Goal: Task Accomplishment & Management: Manage account settings

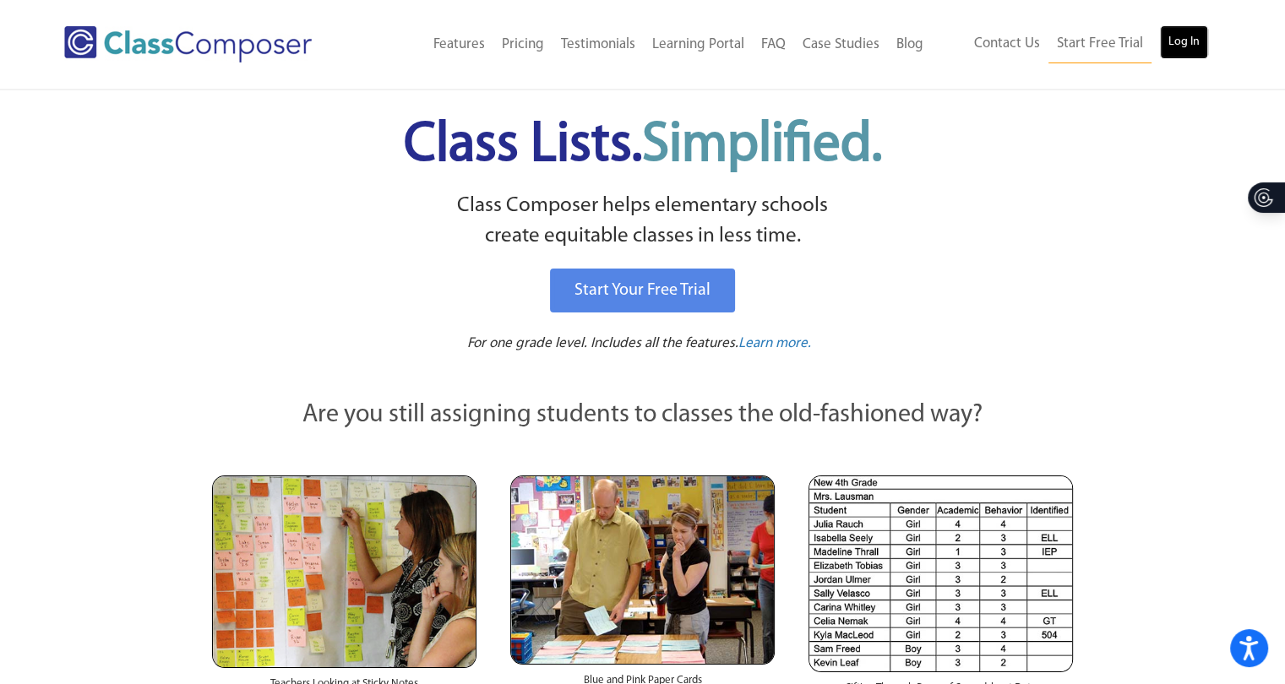
click at [1179, 38] on link "Log In" at bounding box center [1184, 42] width 48 height 34
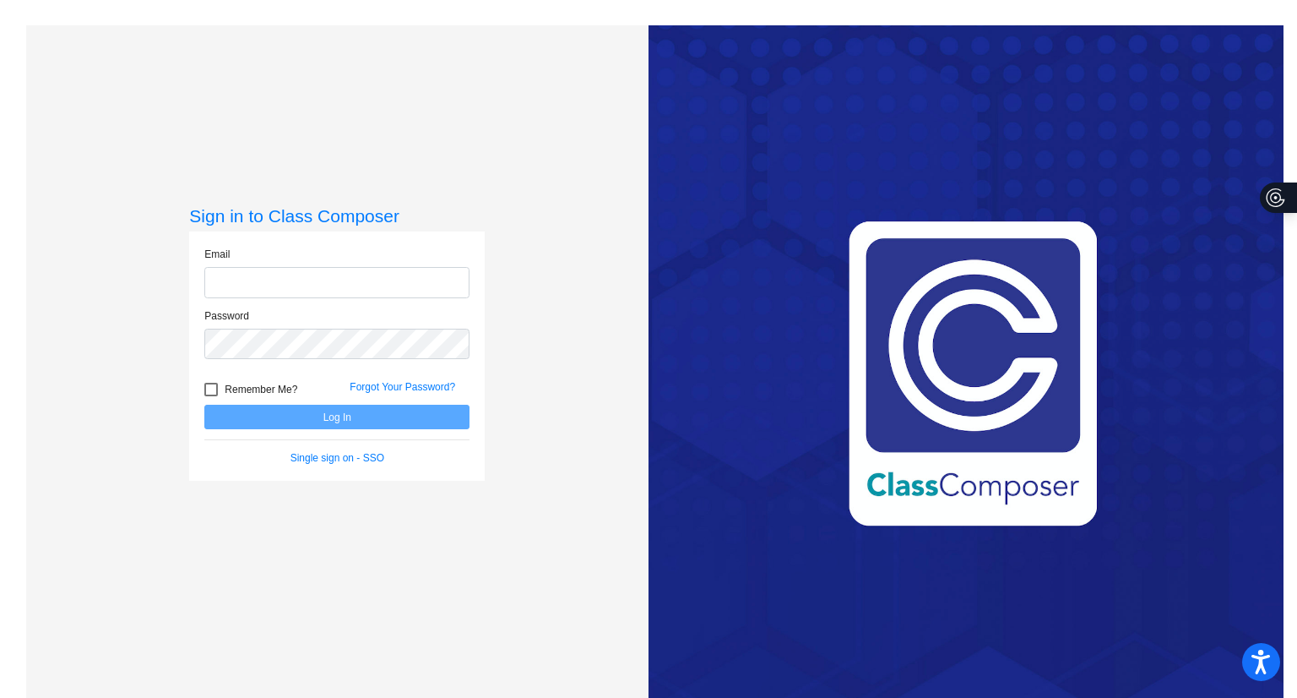
click at [230, 276] on input "email" at bounding box center [336, 282] width 265 height 31
click at [247, 272] on input "email" at bounding box center [336, 282] width 265 height 31
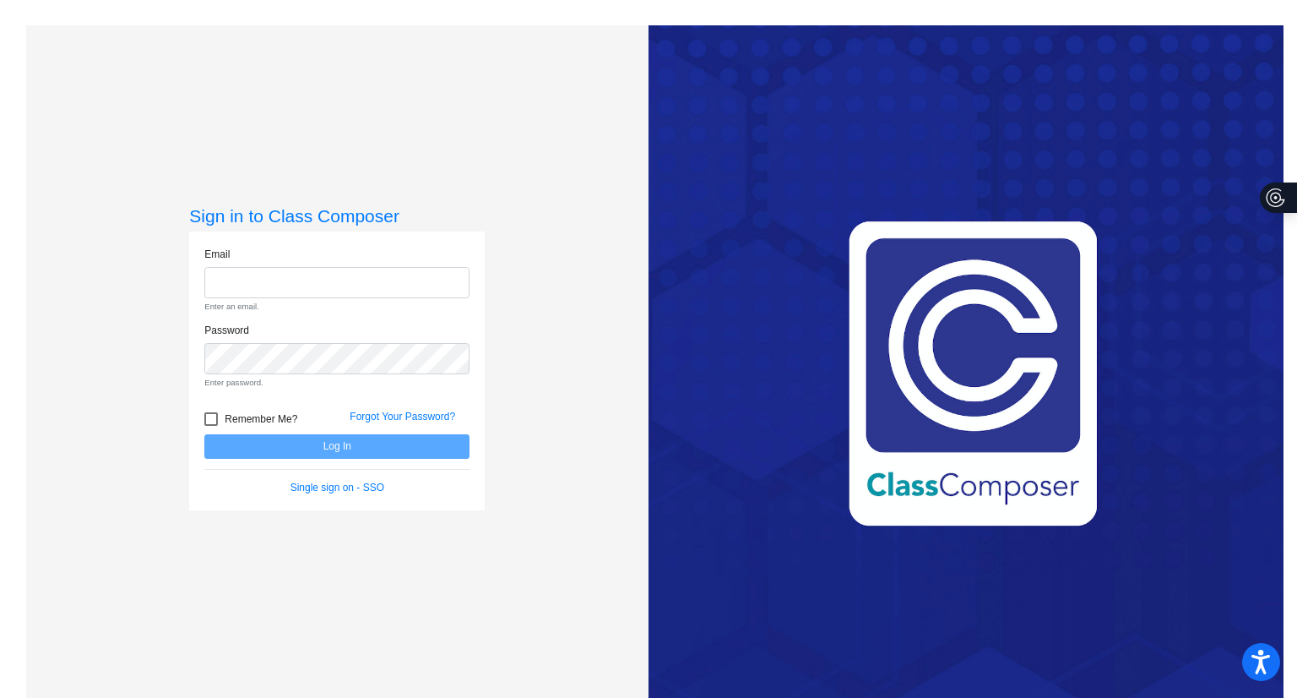
click at [899, 62] on div "Love Class Composer? Share it with a friend! If you're happy with Class Compose…" at bounding box center [966, 374] width 635 height 698
